Goal: Information Seeking & Learning: Compare options

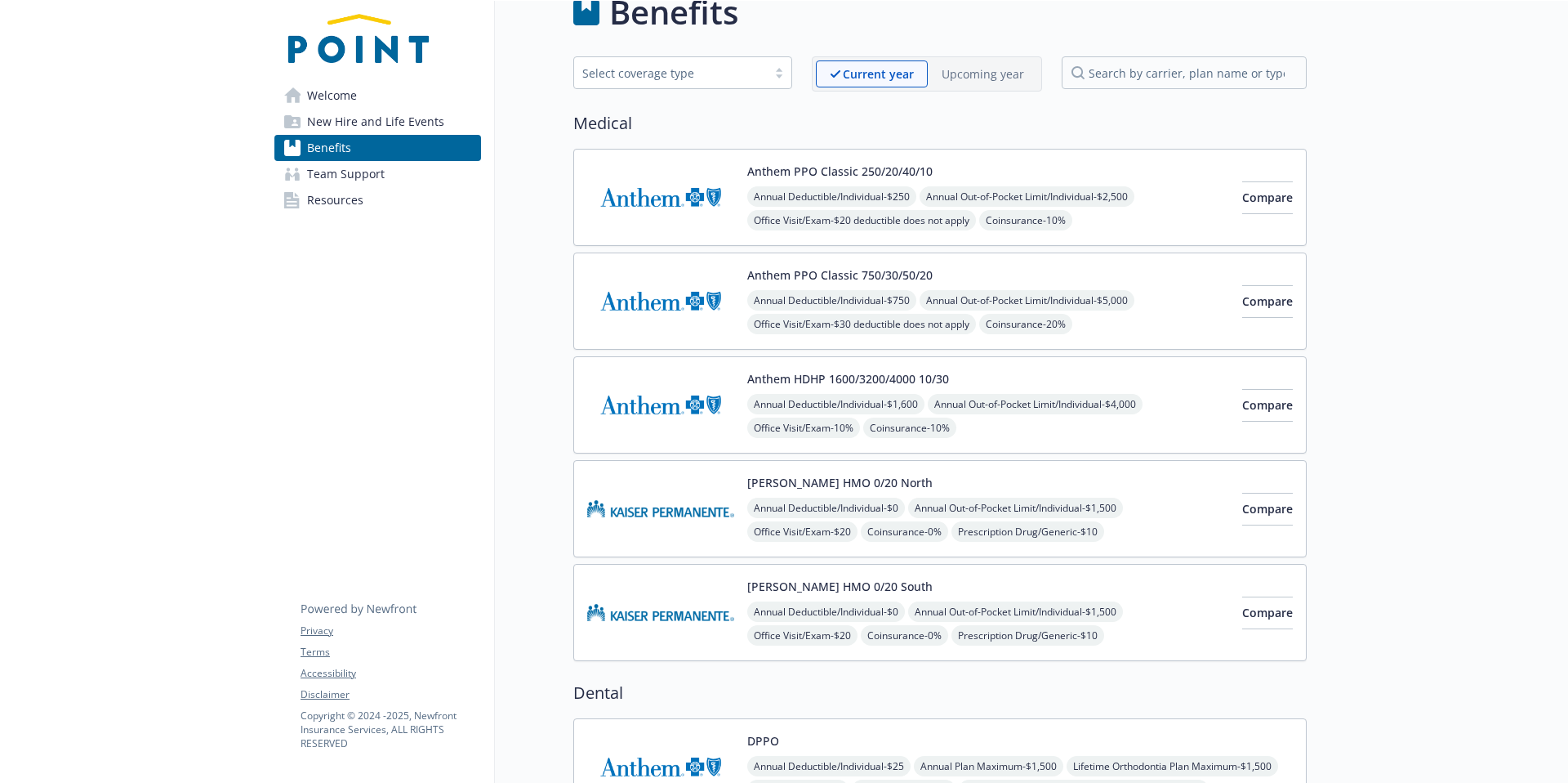
scroll to position [33, 0]
click at [1242, 204] on button "Compare" at bounding box center [1267, 198] width 50 height 33
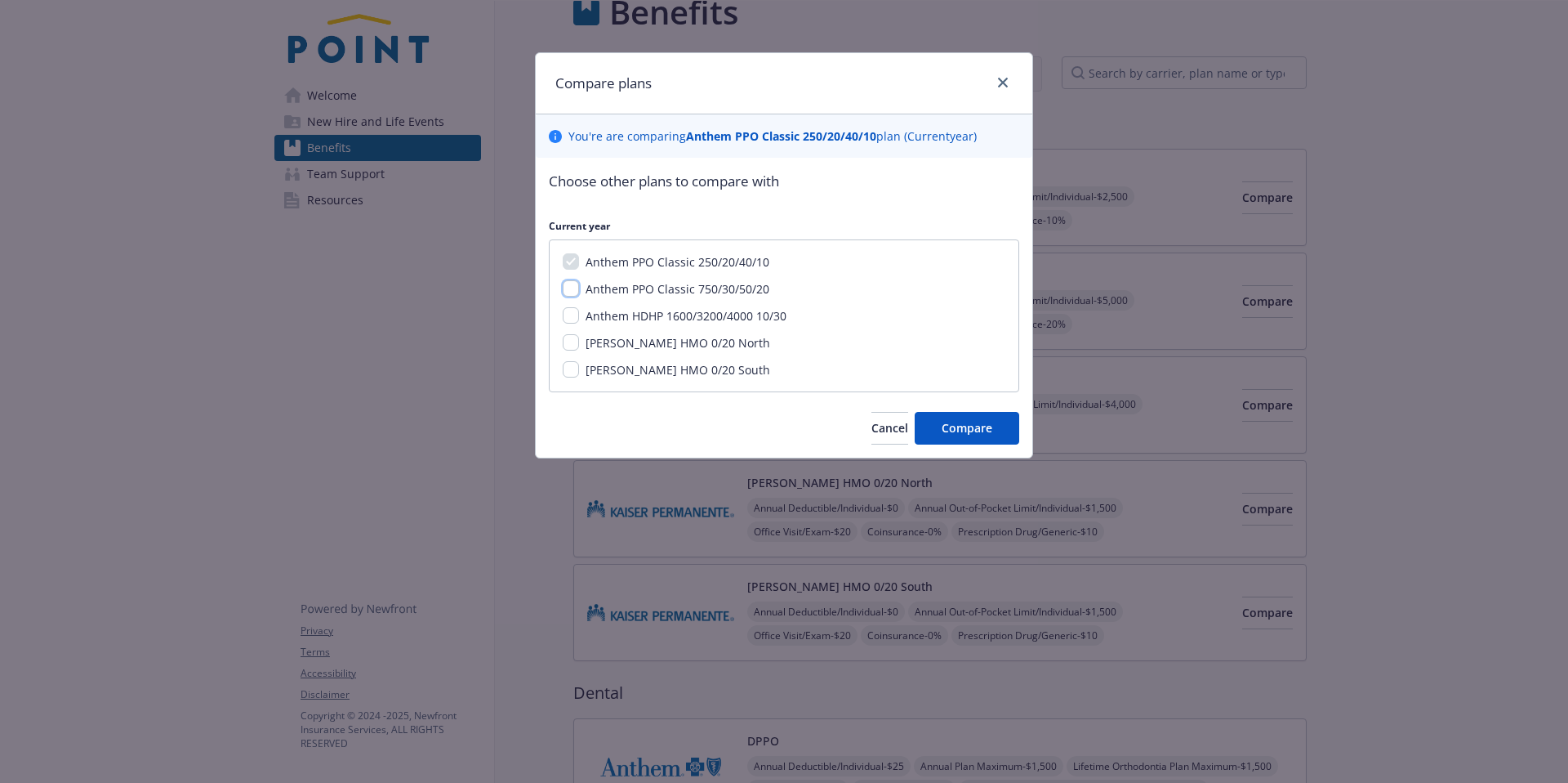
click at [567, 287] on input "Anthem PPO Classic 750/30/50/20" at bounding box center [570, 288] width 16 height 16
checkbox input "true"
click at [971, 428] on span "Compare" at bounding box center [967, 428] width 50 height 16
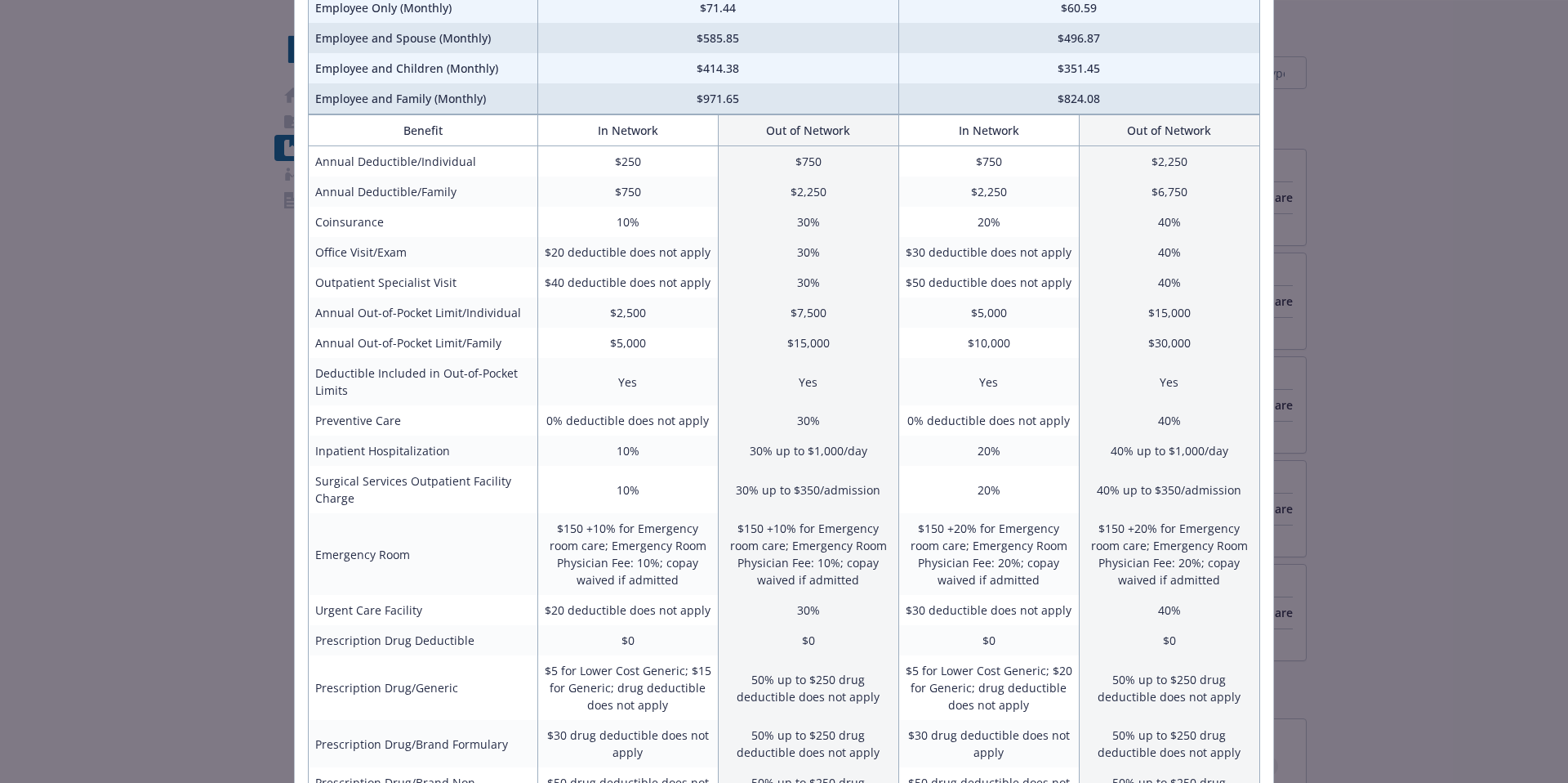
scroll to position [0, 0]
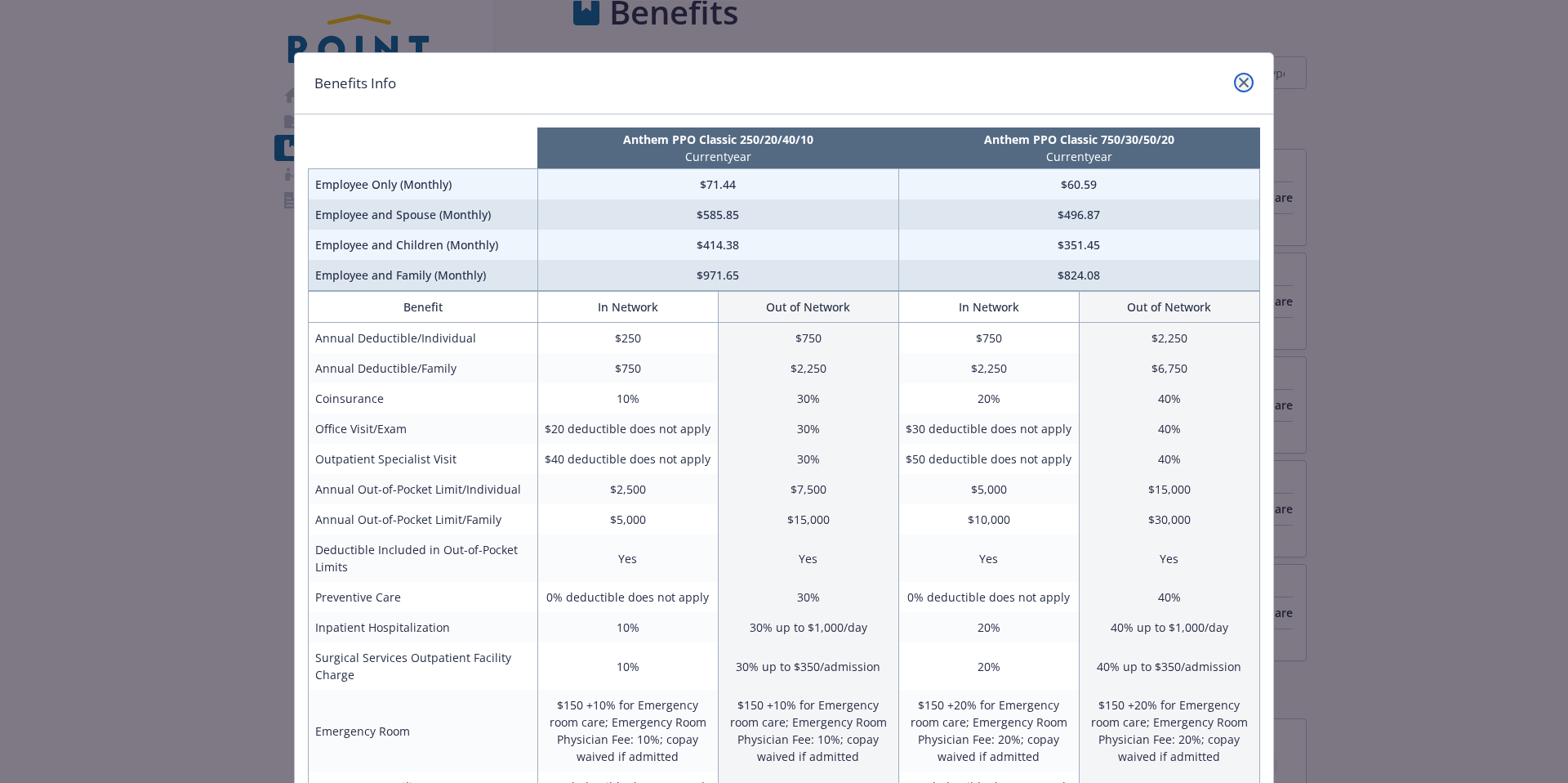
click at [1244, 81] on icon "close" at bounding box center [1244, 82] width 10 height 10
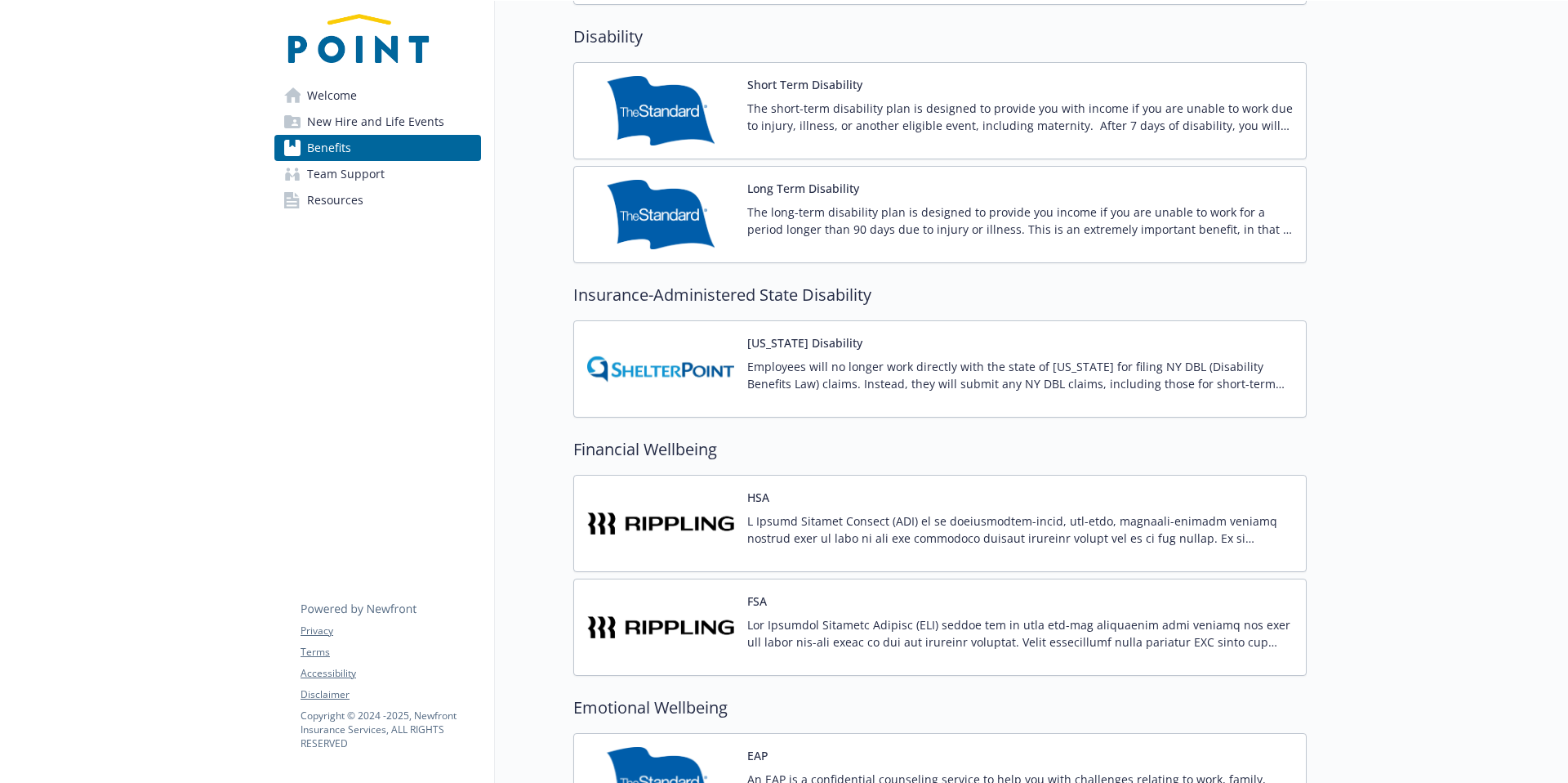
scroll to position [1680, 0]
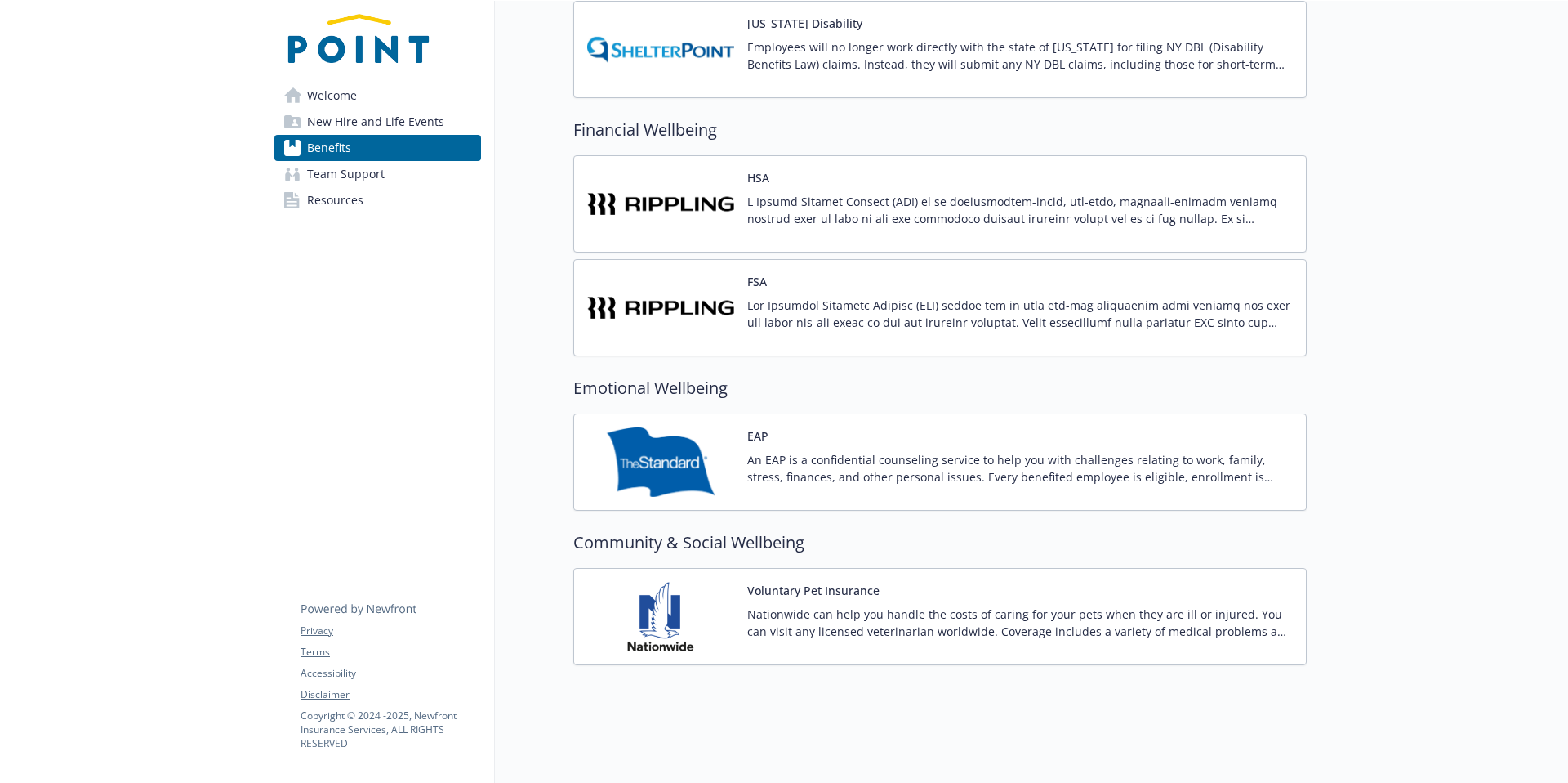
click at [313, 97] on span "Welcome" at bounding box center [332, 95] width 49 height 26
